Goal: Task Accomplishment & Management: Manage account settings

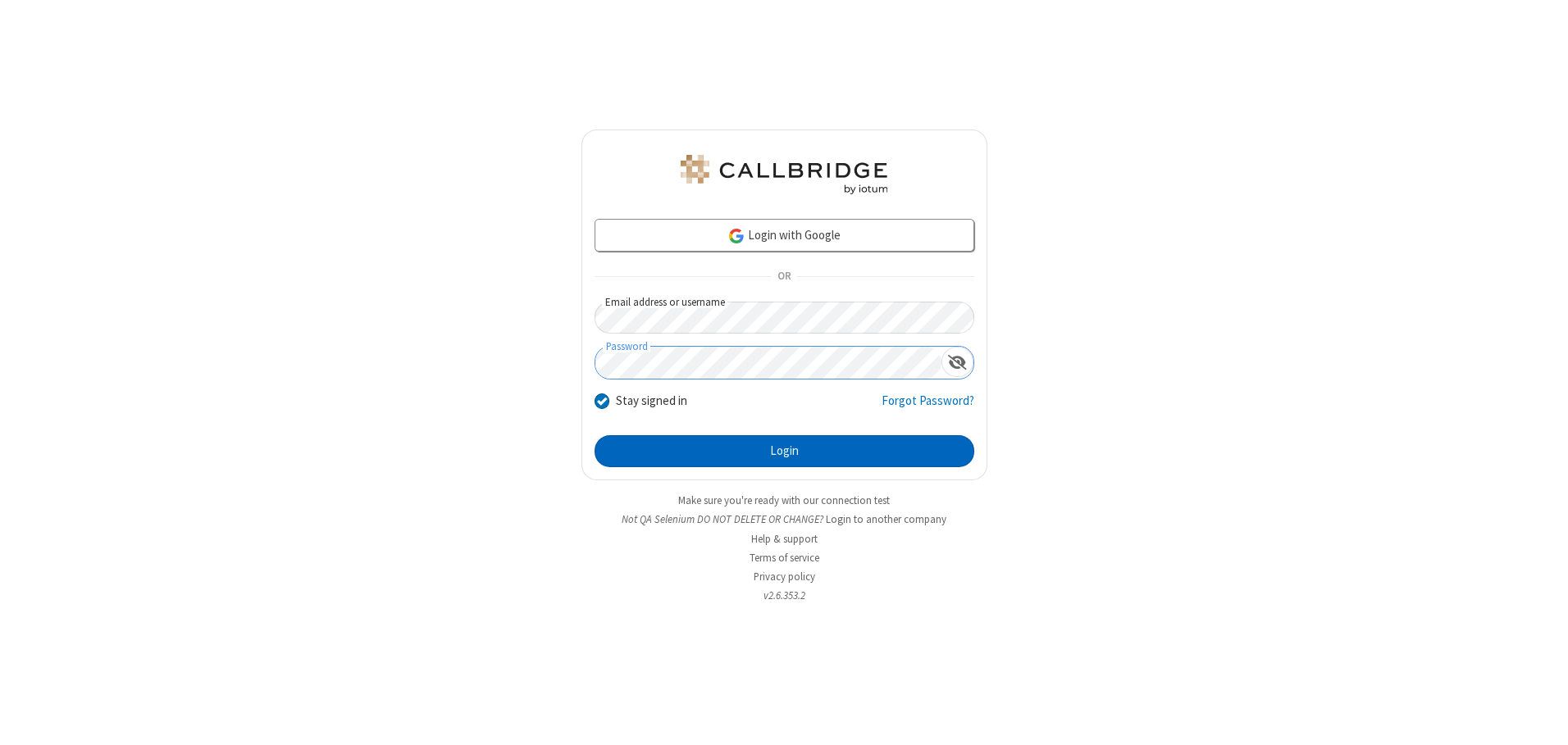
click at [784, 451] on button "Login" at bounding box center [784, 451] width 380 height 33
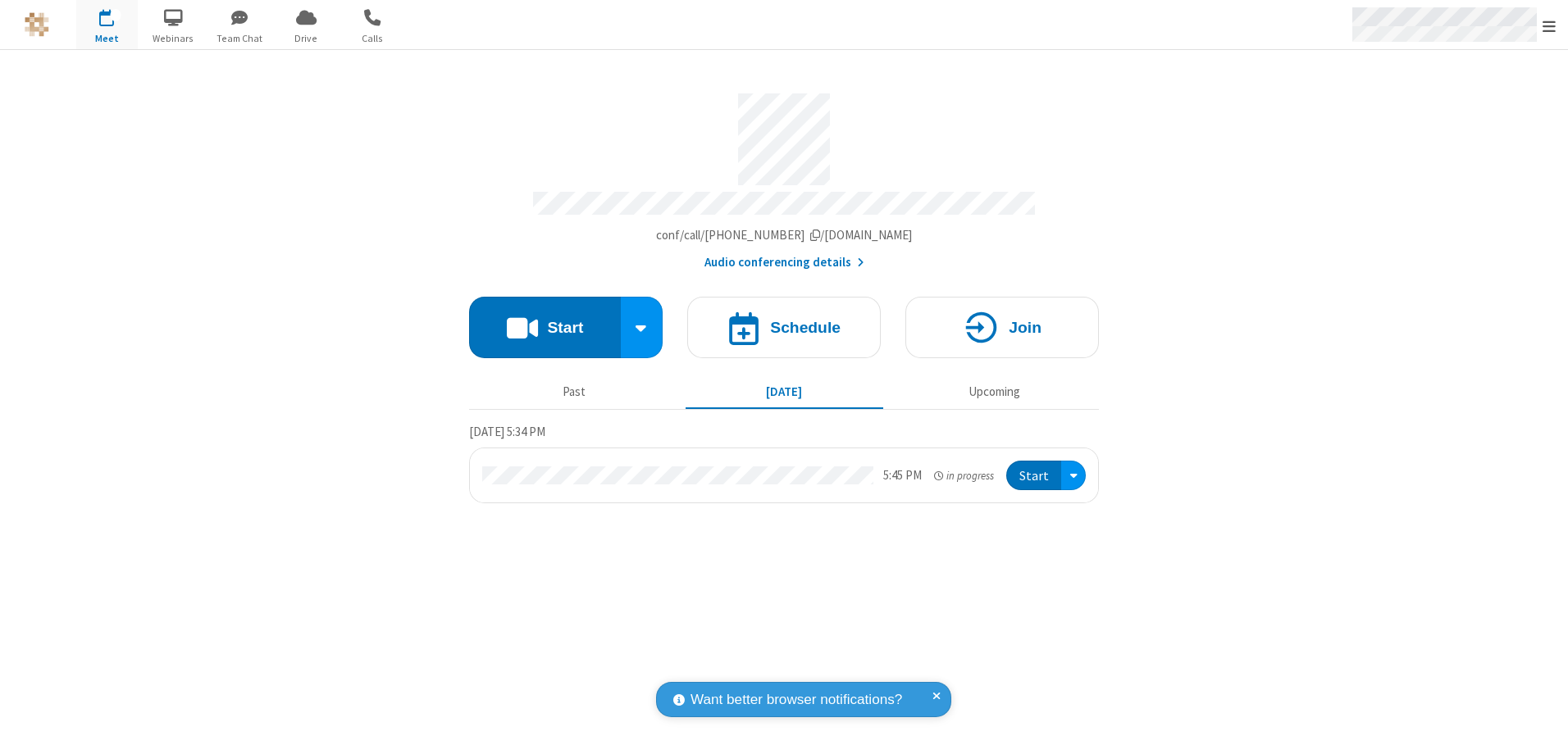
click at [1549, 26] on span "Open menu" at bounding box center [1548, 26] width 13 height 17
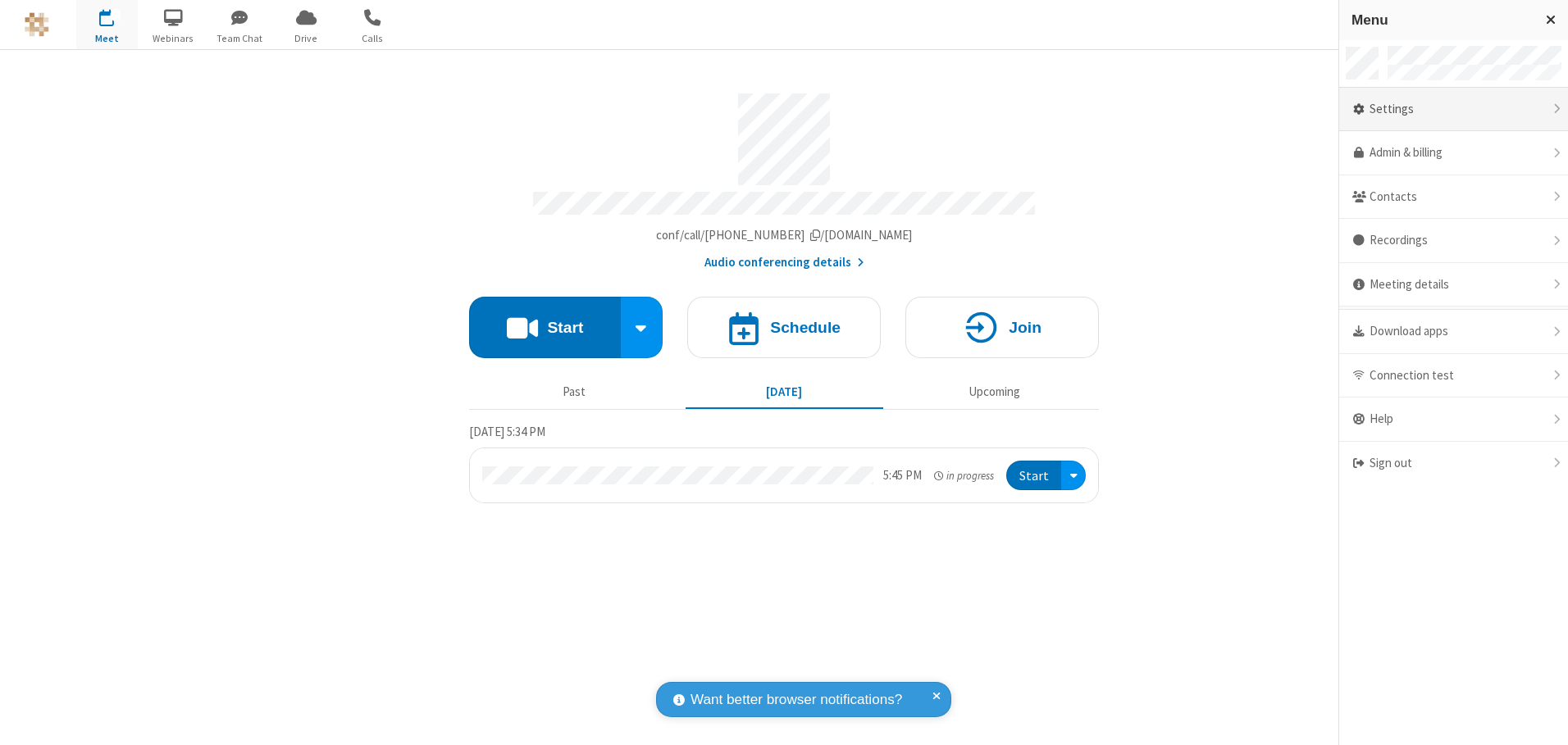
click at [1453, 109] on div "Settings" at bounding box center [1453, 110] width 229 height 45
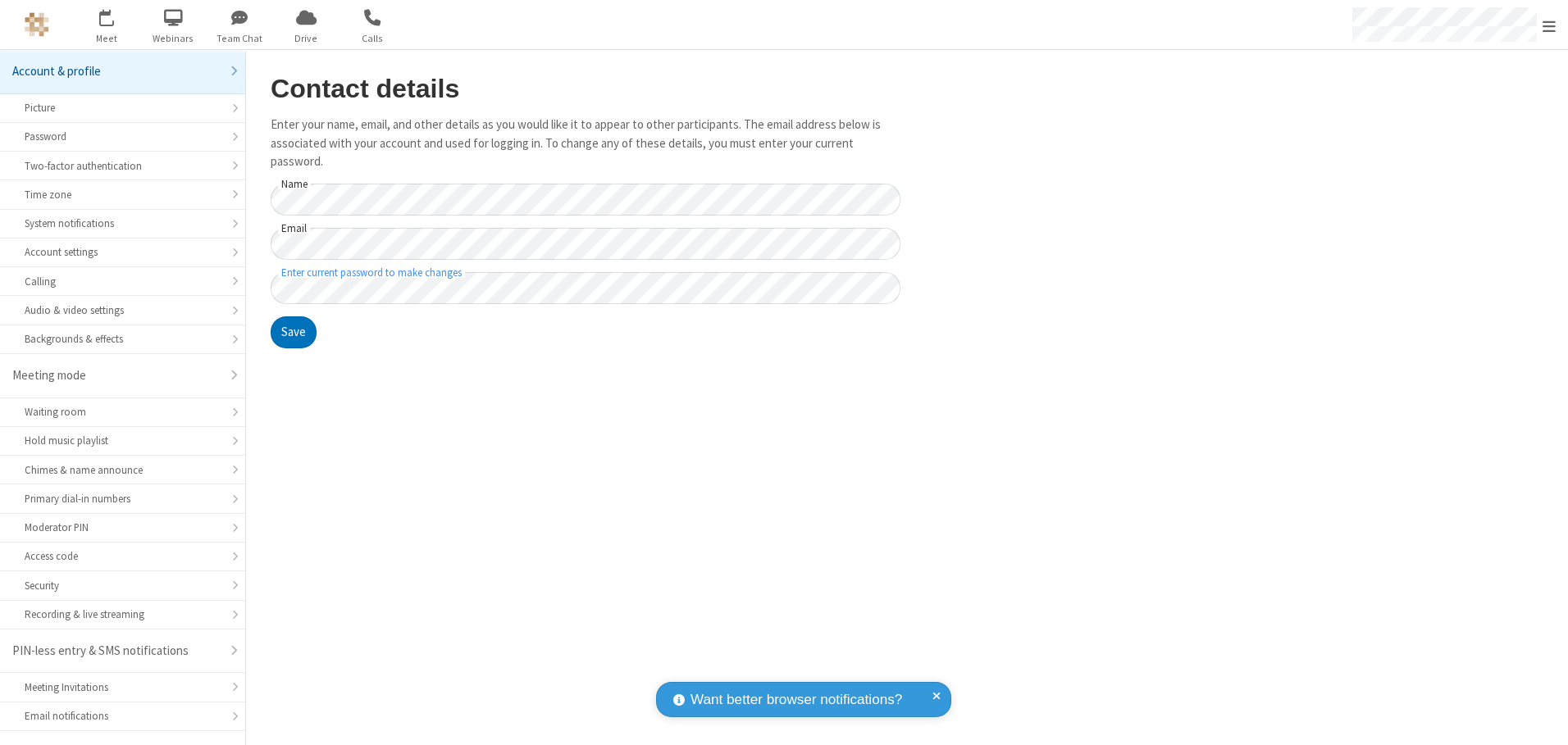
scroll to position [29, 0]
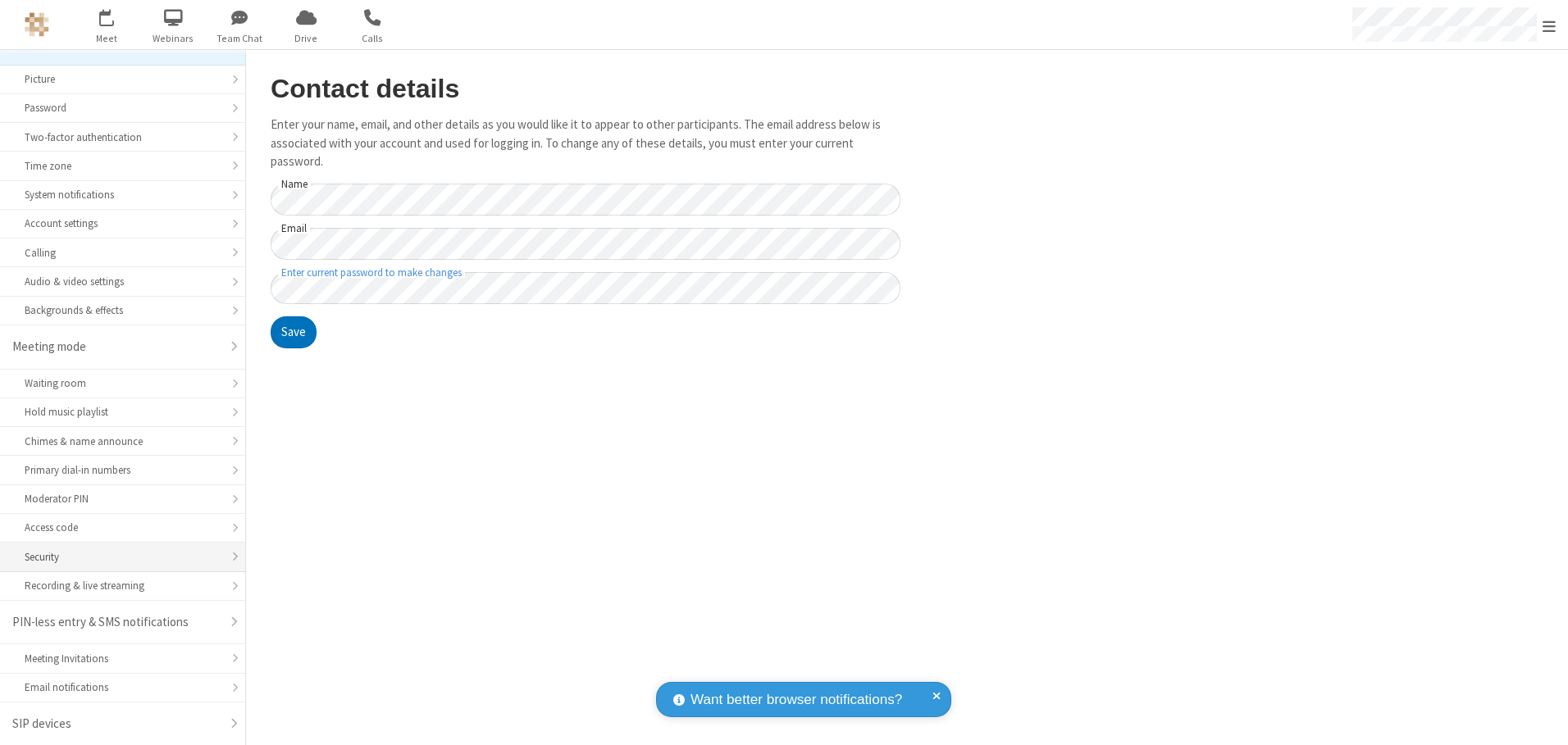
click at [116, 557] on div "Security" at bounding box center [123, 557] width 196 height 16
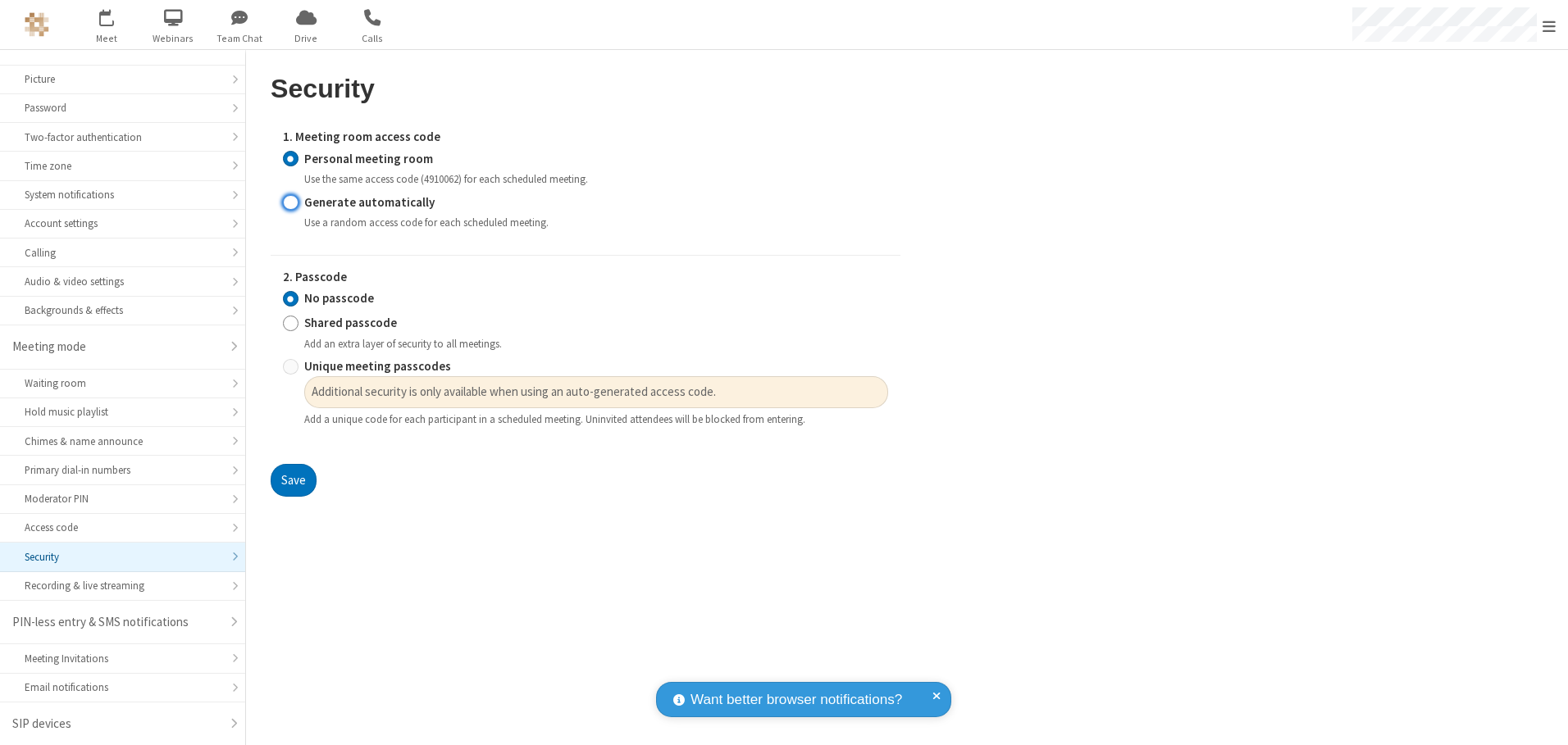
click at [290, 202] on input "Generate automatically" at bounding box center [290, 201] width 16 height 17
radio input "true"
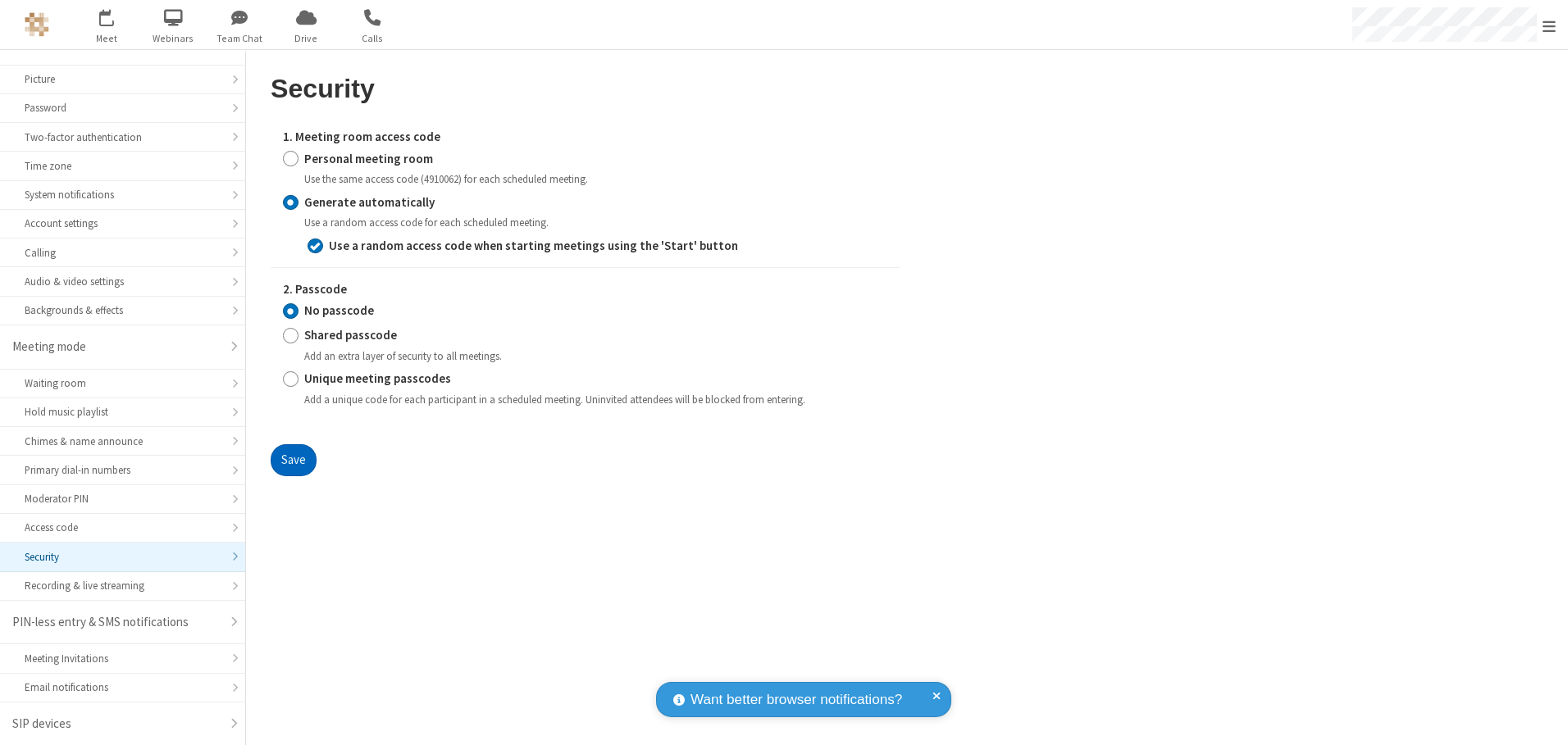
click at [292, 460] on button "Save" at bounding box center [293, 460] width 46 height 33
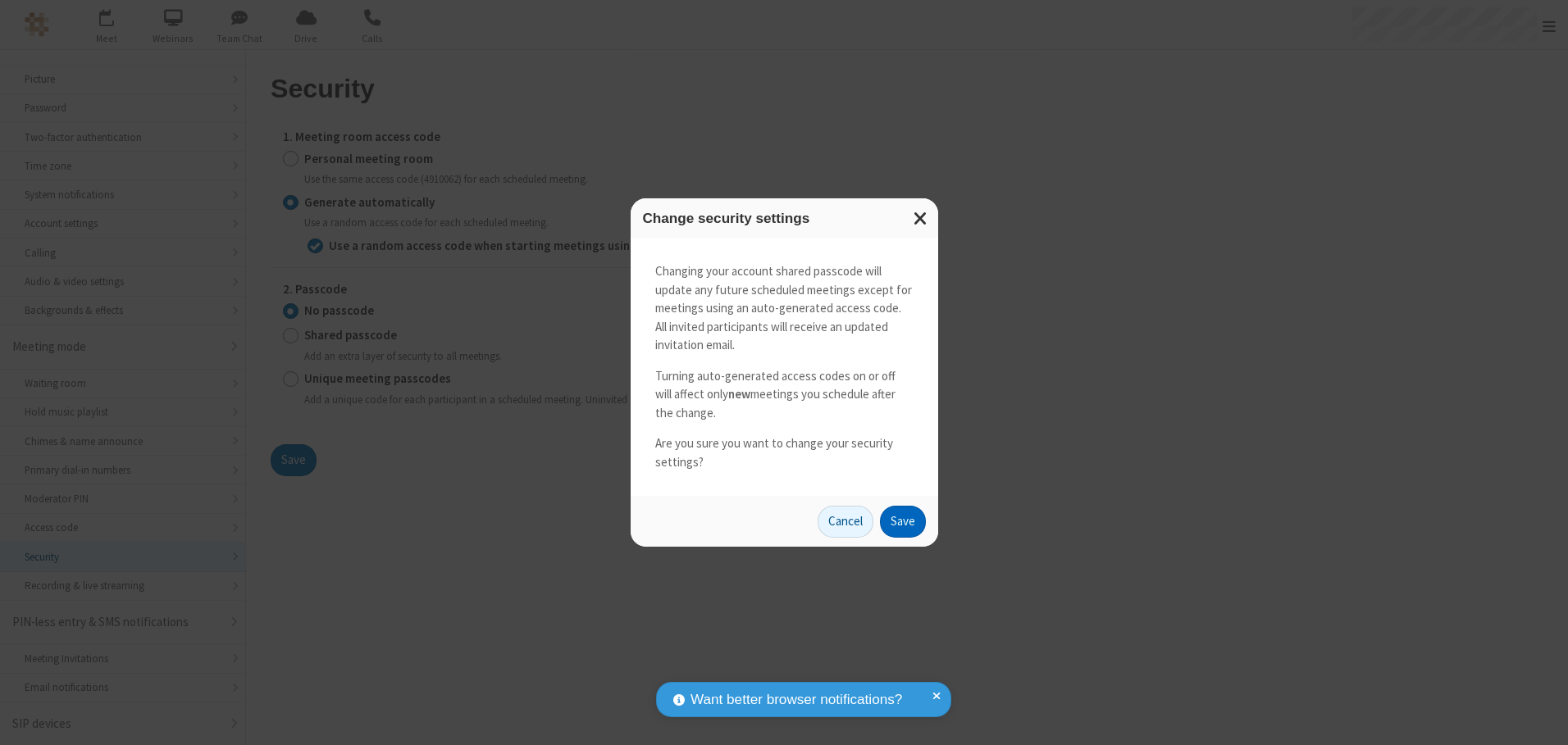
click at [902, 521] on button "Save" at bounding box center [903, 521] width 46 height 33
